Goal: Task Accomplishment & Management: Use online tool/utility

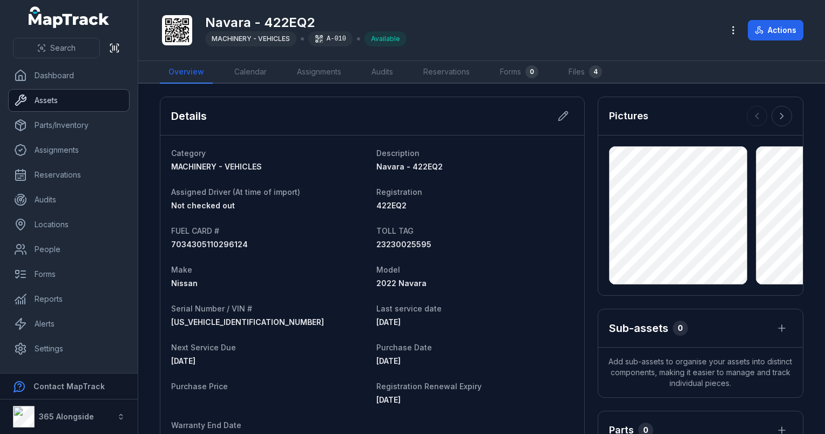
click at [67, 97] on link "Assets" at bounding box center [69, 101] width 120 height 22
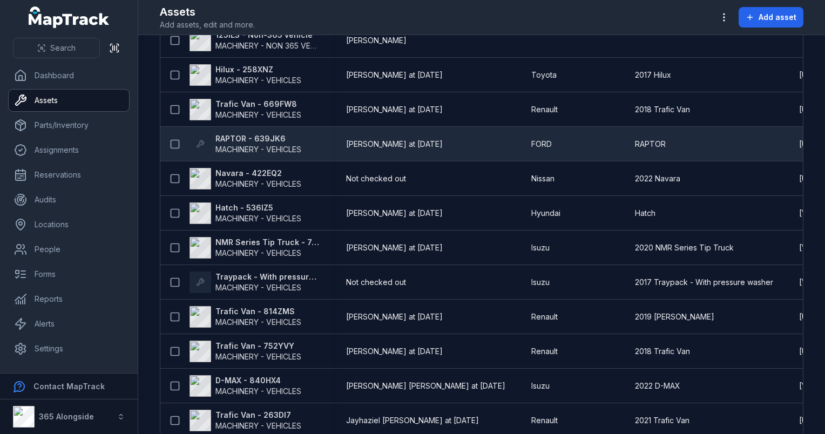
scroll to position [432, 0]
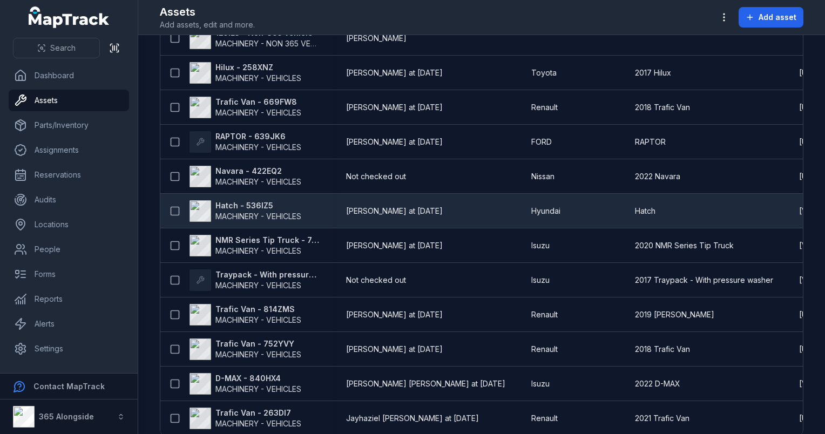
click at [277, 212] on span "MACHINERY - VEHICLES" at bounding box center [258, 216] width 86 height 9
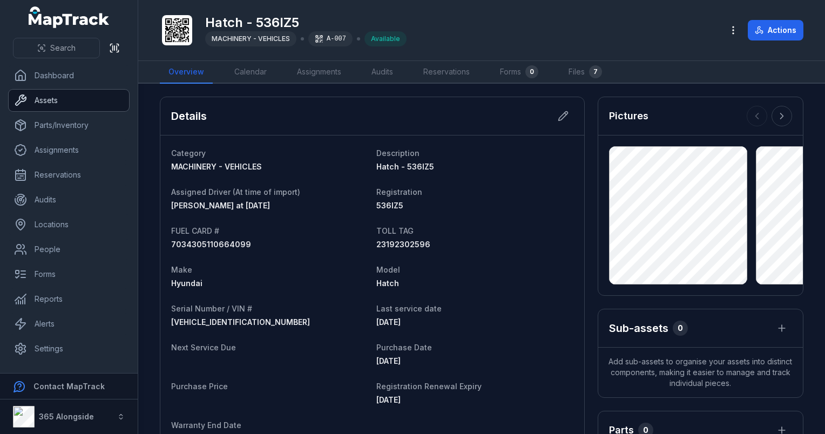
click at [58, 108] on link "Assets" at bounding box center [69, 101] width 120 height 22
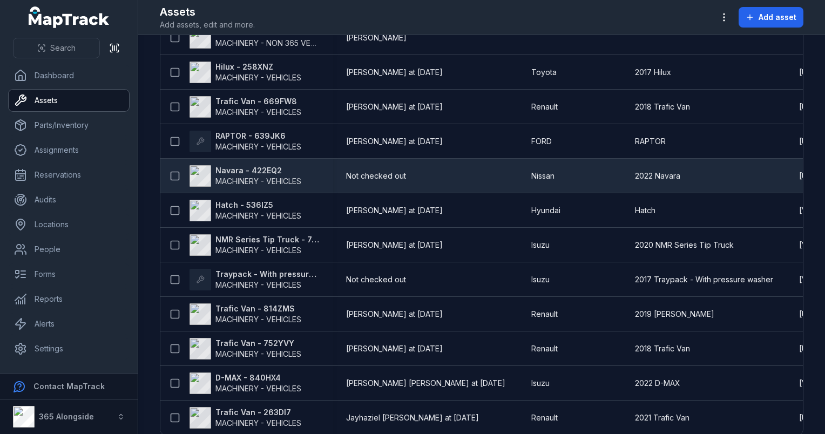
scroll to position [450, 0]
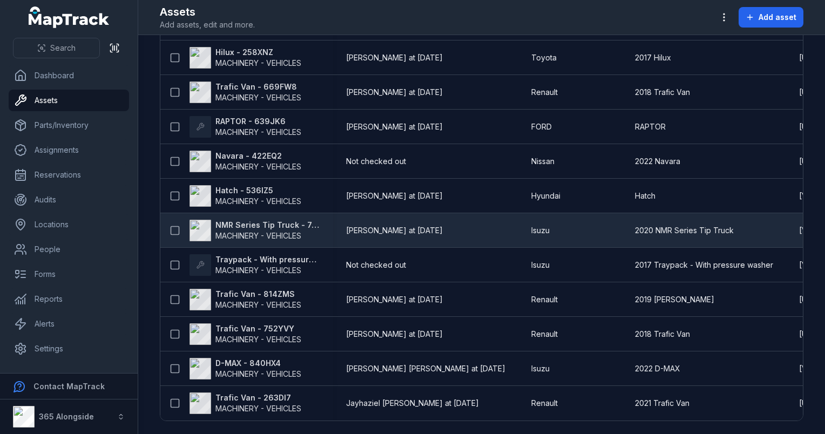
click at [300, 231] on span "MACHINERY - VEHICLES" at bounding box center [258, 235] width 86 height 9
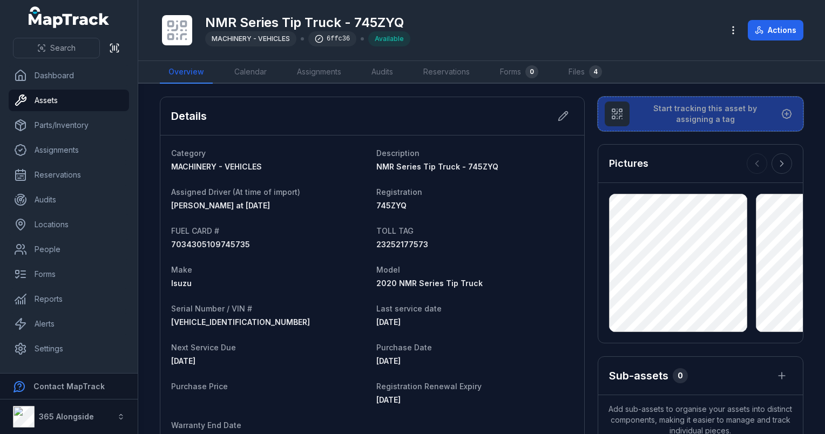
click at [702, 121] on span "Start tracking this asset by assigning a tag" at bounding box center [705, 114] width 134 height 22
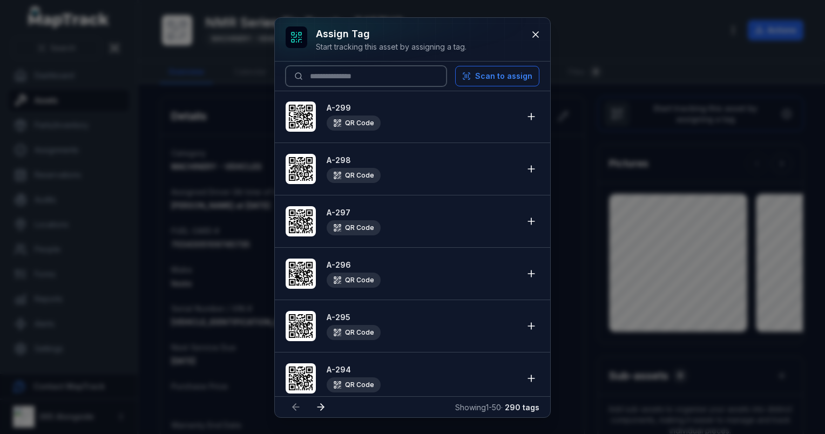
click at [330, 72] on input at bounding box center [366, 76] width 161 height 21
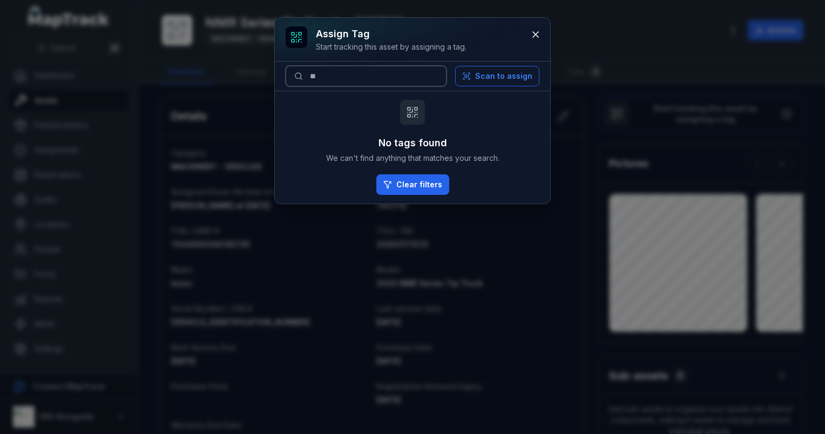
type input "*"
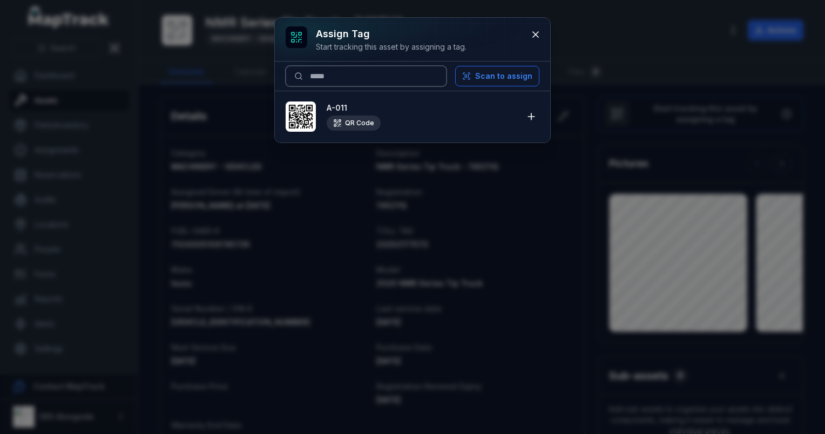
type input "*****"
click at [302, 117] on icon at bounding box center [301, 117] width 24 height 24
click at [533, 115] on icon at bounding box center [531, 116] width 11 height 11
